Goal: Task Accomplishment & Management: Use online tool/utility

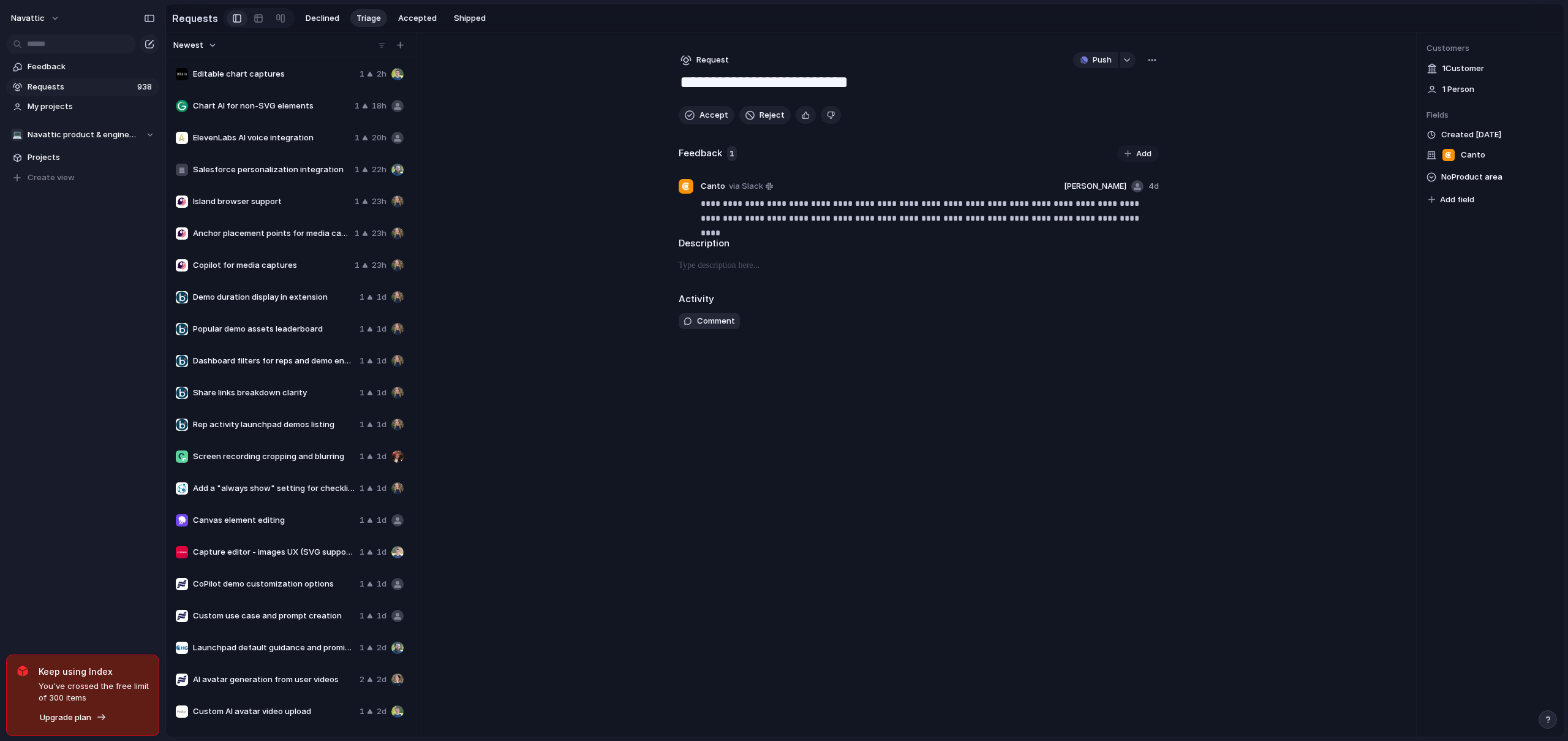
click at [1156, 65] on div "button" at bounding box center [1152, 60] width 10 height 10
click at [1462, 199] on div "Copy link Merge Move to [GEOGRAPHIC_DATA]" at bounding box center [784, 370] width 1568 height 741
click at [1458, 202] on span "Add field" at bounding box center [1457, 200] width 34 height 13
click at [1127, 62] on div "button" at bounding box center [1127, 60] width 9 height 5
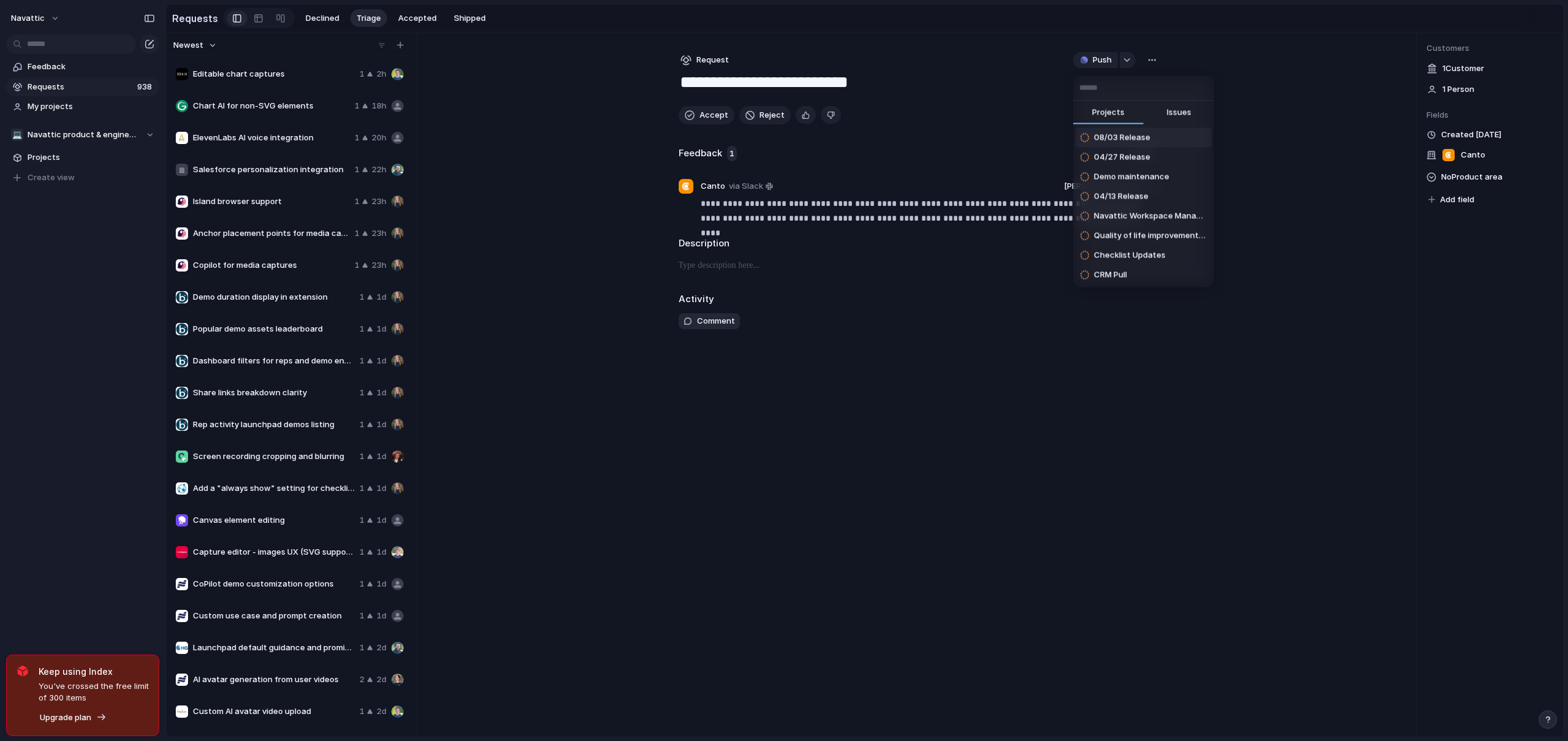
click at [1177, 117] on span "Issues" at bounding box center [1179, 113] width 24 height 13
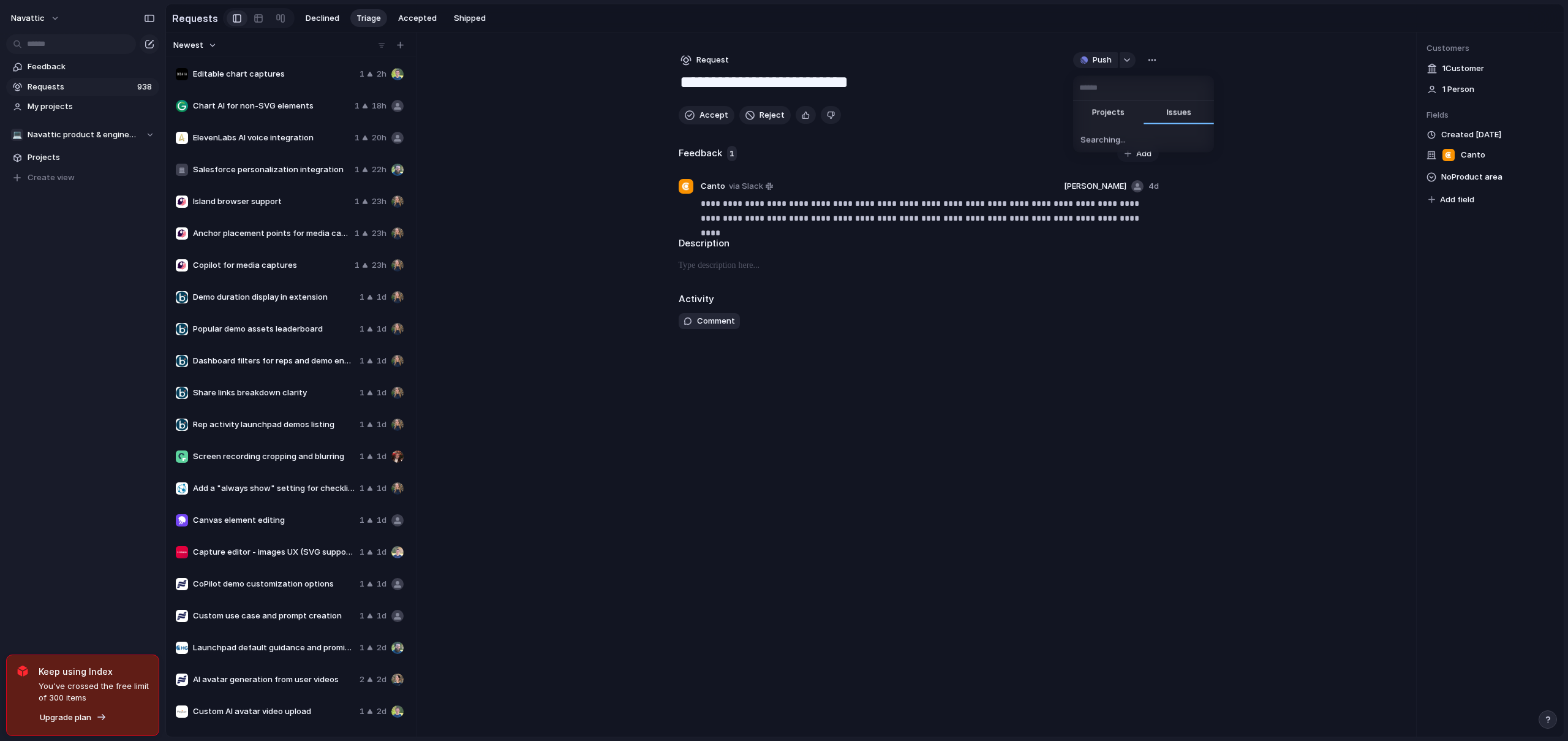
click at [1115, 87] on input "text" at bounding box center [1143, 88] width 141 height 24
type input "**********"
click at [1176, 137] on span "Allow editing NavLink selector" at bounding box center [1151, 138] width 113 height 13
click at [698, 120] on button "Accept" at bounding box center [706, 115] width 56 height 18
type textarea "**********"
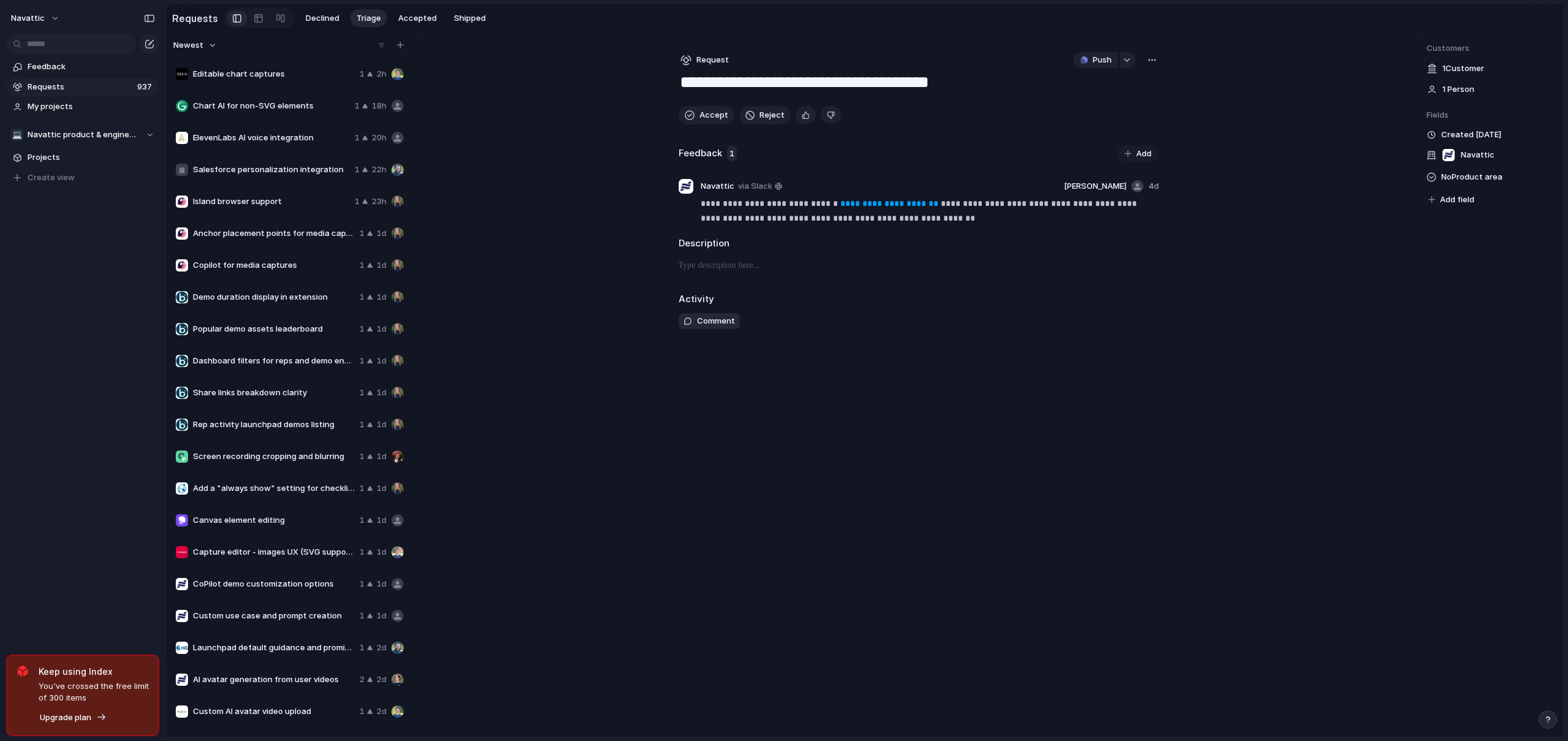
click at [1149, 63] on div "button" at bounding box center [1152, 60] width 10 height 10
click at [937, 139] on div "Copy link Merge Move to [GEOGRAPHIC_DATA]" at bounding box center [784, 370] width 1568 height 741
click at [1151, 65] on div "button" at bounding box center [1152, 60] width 10 height 10
click at [1131, 94] on span "Copy link" at bounding box center [1119, 89] width 35 height 13
